Goal: Task Accomplishment & Management: Manage account settings

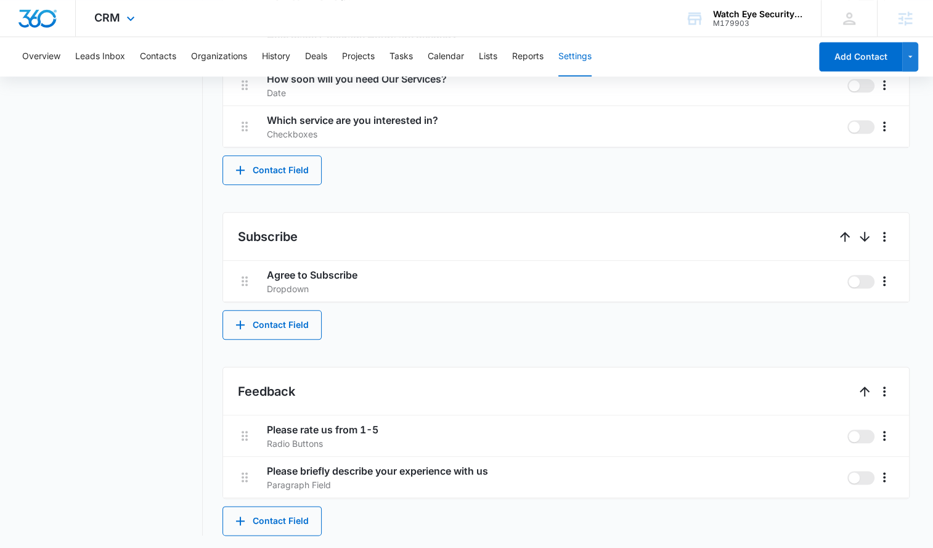
click at [128, 7] on div "CRM Apps Reputation Websites Forms CRM Email Social Content Ads Intelligence Fi…" at bounding box center [116, 18] width 81 height 36
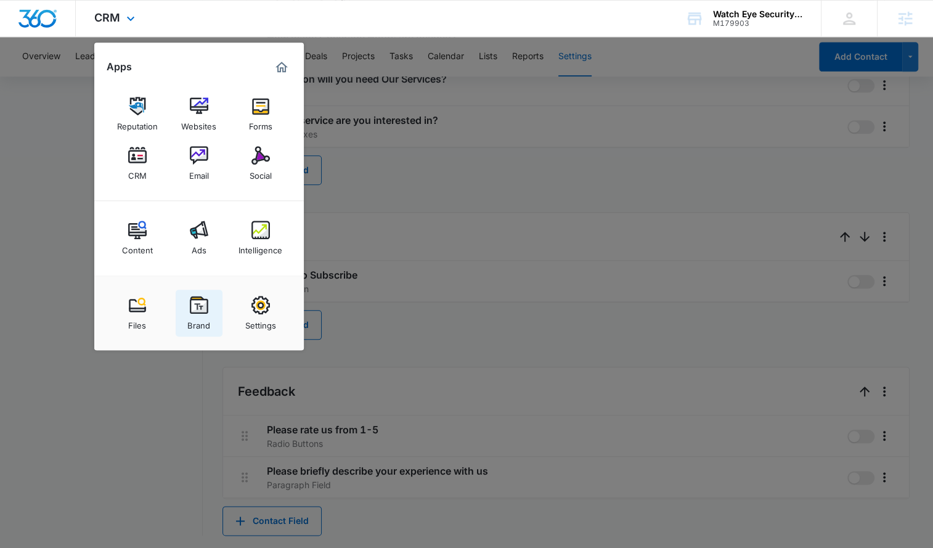
click at [205, 326] on div "Brand" at bounding box center [198, 322] width 23 height 16
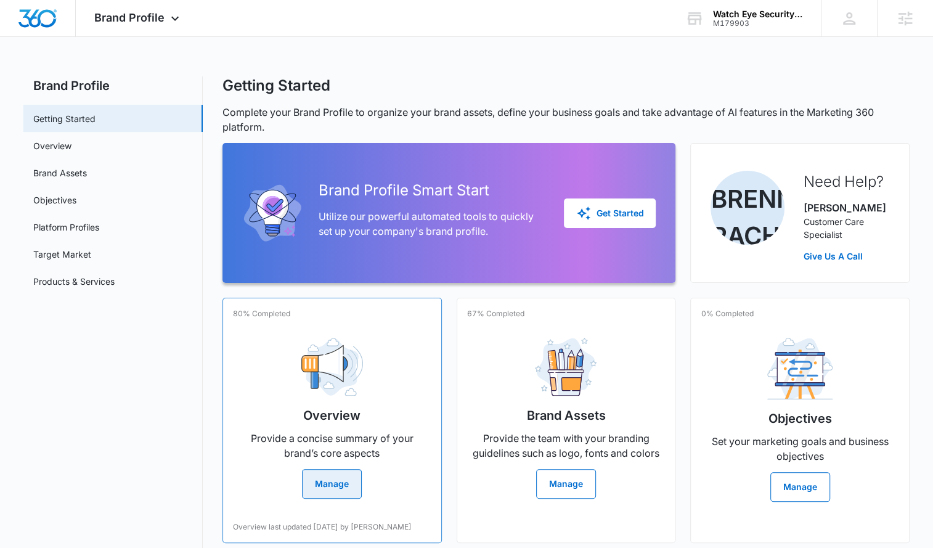
click at [346, 422] on h2 "Overview" at bounding box center [331, 415] width 57 height 18
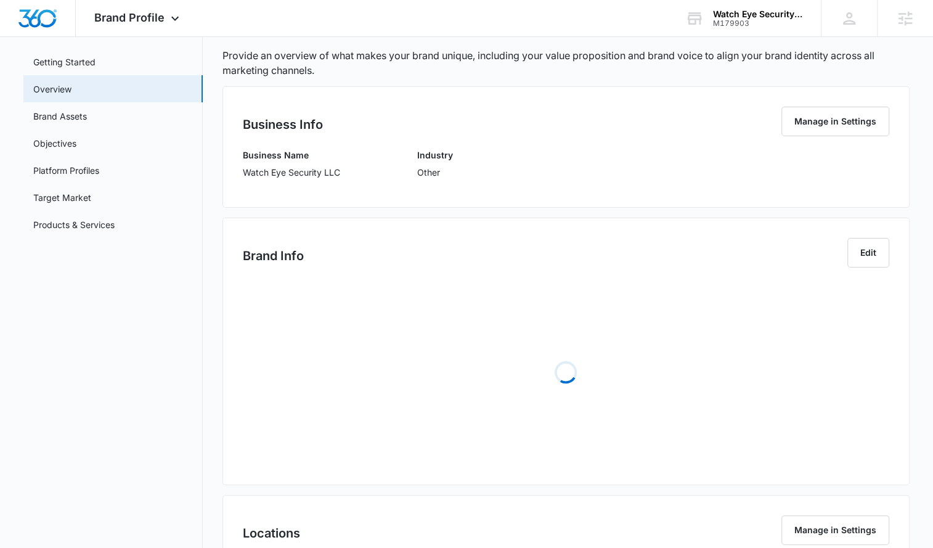
scroll to position [149, 0]
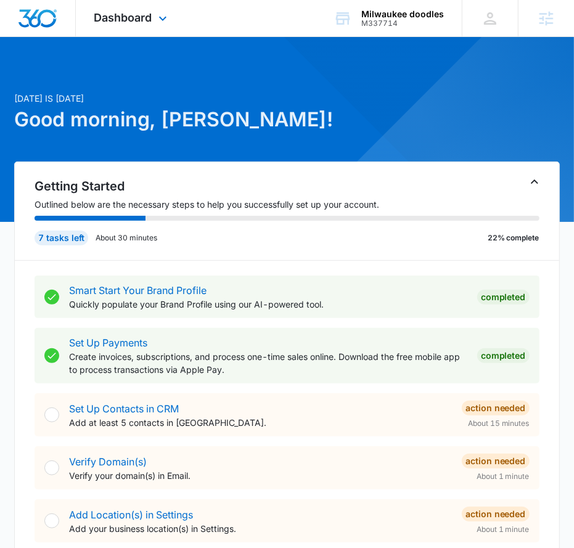
click at [120, 1] on div "Dashboard Apps Reputation Websites Forms CRM Email Social Shop Content Ads Inte…" at bounding box center [132, 18] width 113 height 36
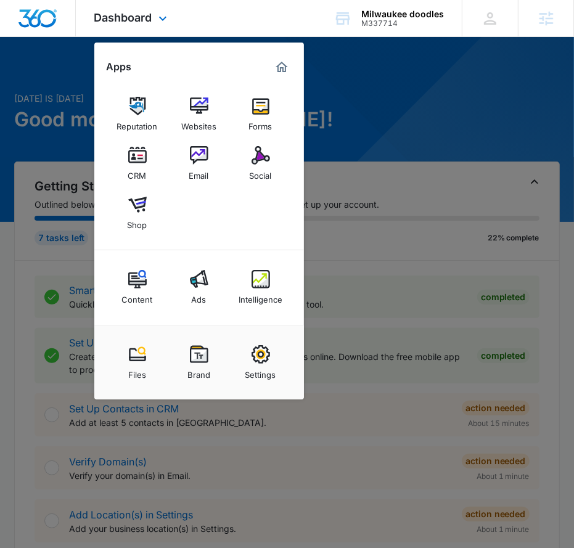
click at [123, 10] on div "Dashboard Apps Reputation Websites Forms CRM Email Social Shop Content Ads Inte…" at bounding box center [132, 18] width 113 height 36
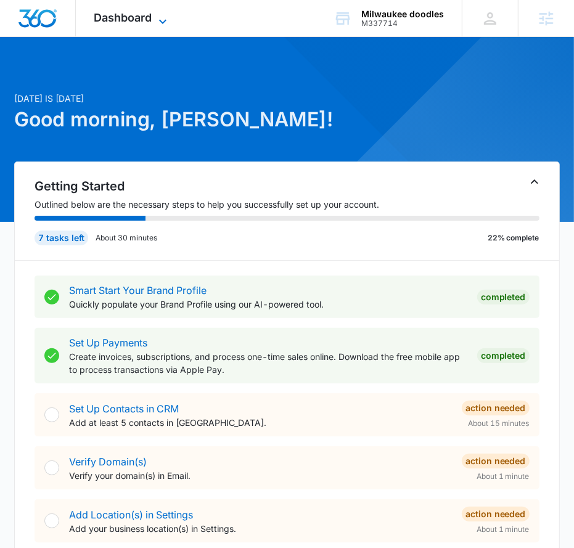
click at [128, 17] on span "Dashboard" at bounding box center [123, 17] width 58 height 13
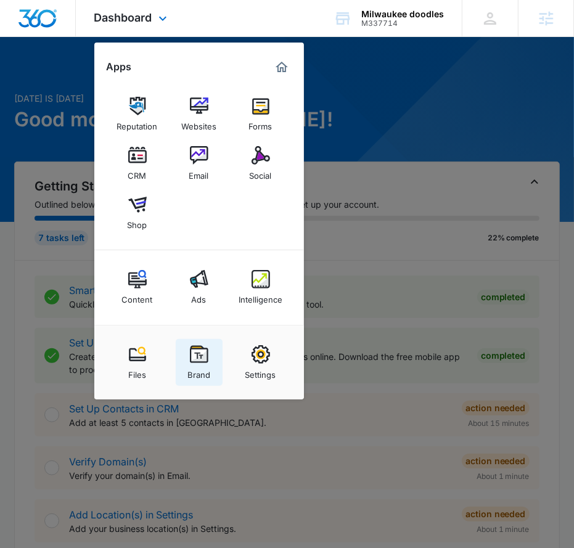
click at [192, 351] on img at bounding box center [199, 354] width 18 height 18
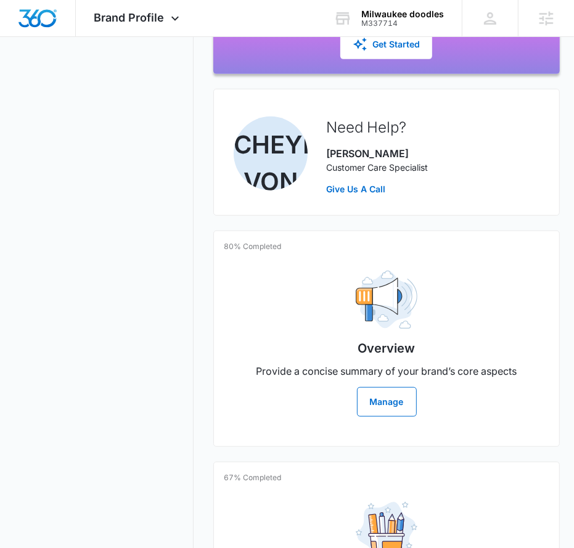
scroll to position [301, 0]
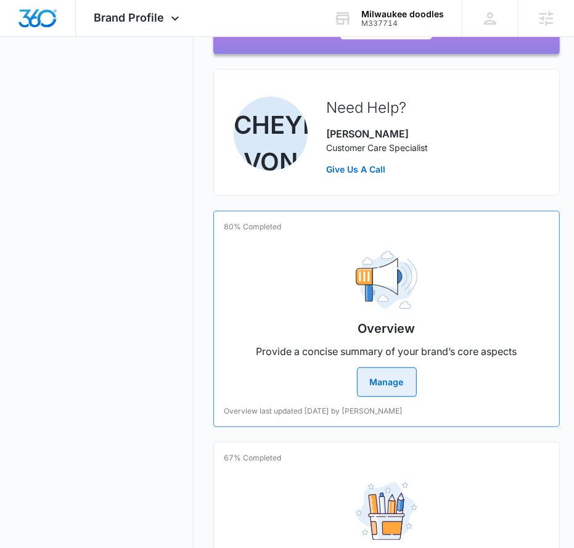
click at [280, 314] on div "Overview Provide a concise summary of your brand’s core aspects Manage" at bounding box center [386, 319] width 325 height 156
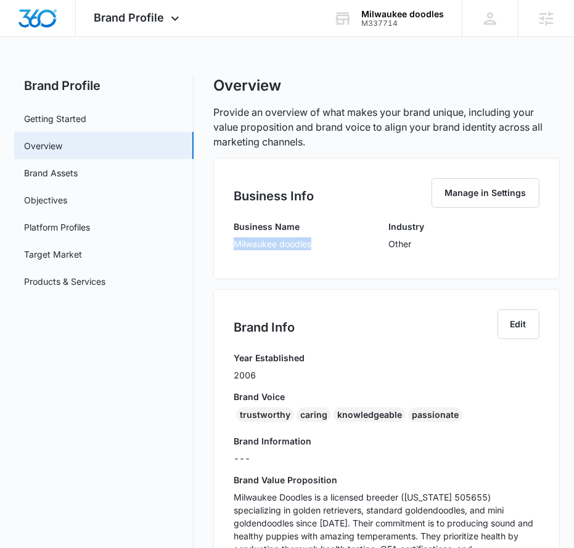
drag, startPoint x: 322, startPoint y: 241, endPoint x: 229, endPoint y: 246, distance: 93.2
click at [229, 246] on div "Business Info Manage in Settings Business Name [GEOGRAPHIC_DATA] doodles Indust…" at bounding box center [386, 218] width 346 height 121
copy p "Milwaukee doodles"
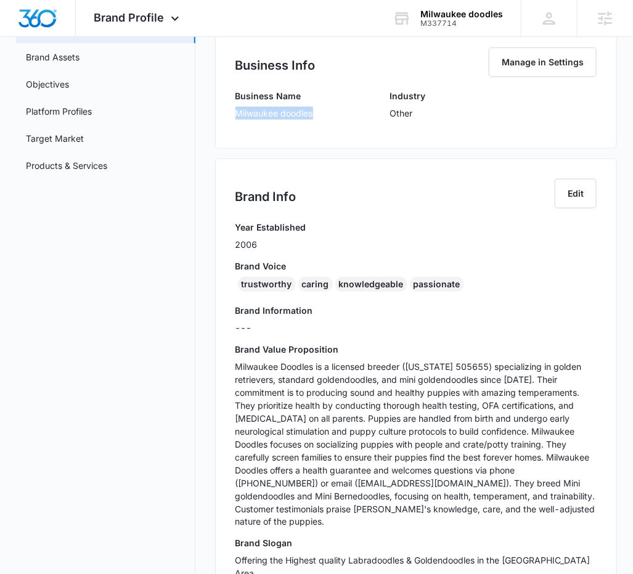
scroll to position [118, 0]
